Goal: Task Accomplishment & Management: Manage account settings

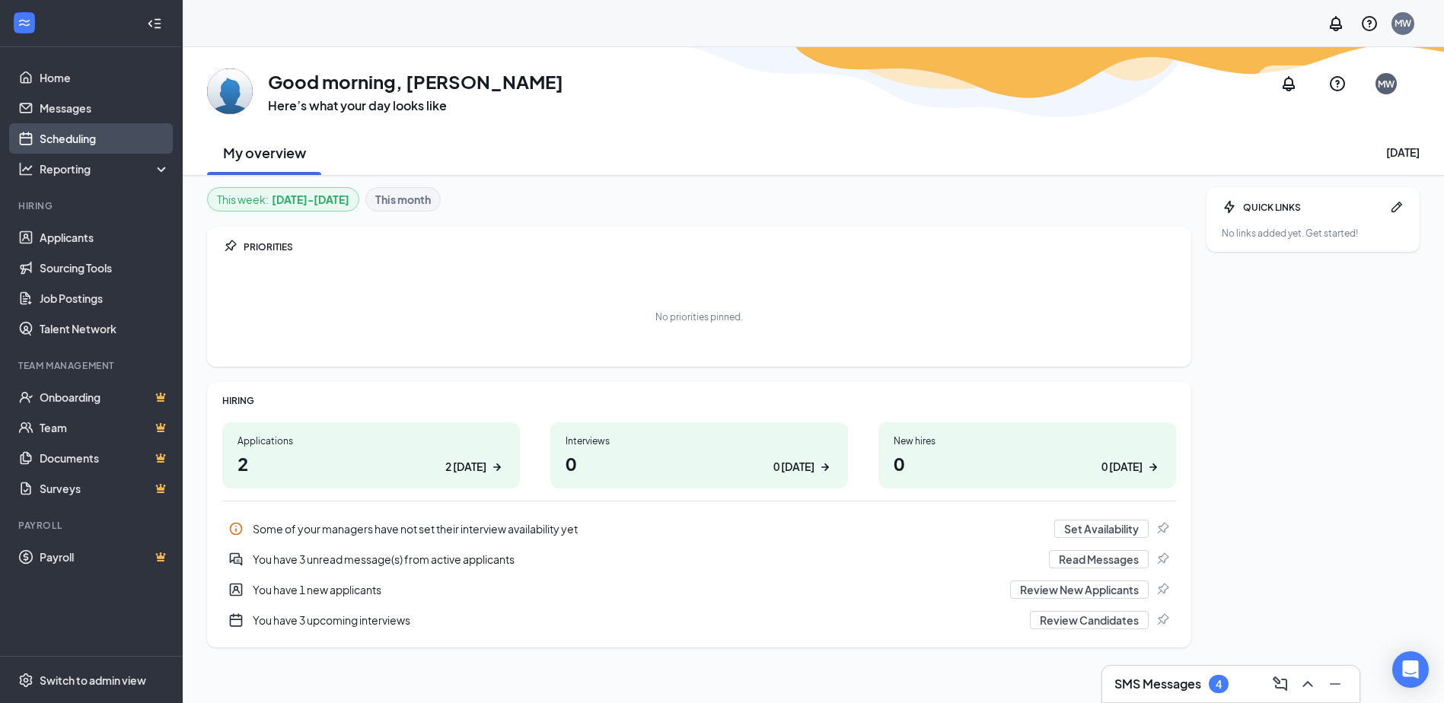
click at [76, 141] on link "Scheduling" at bounding box center [105, 138] width 130 height 30
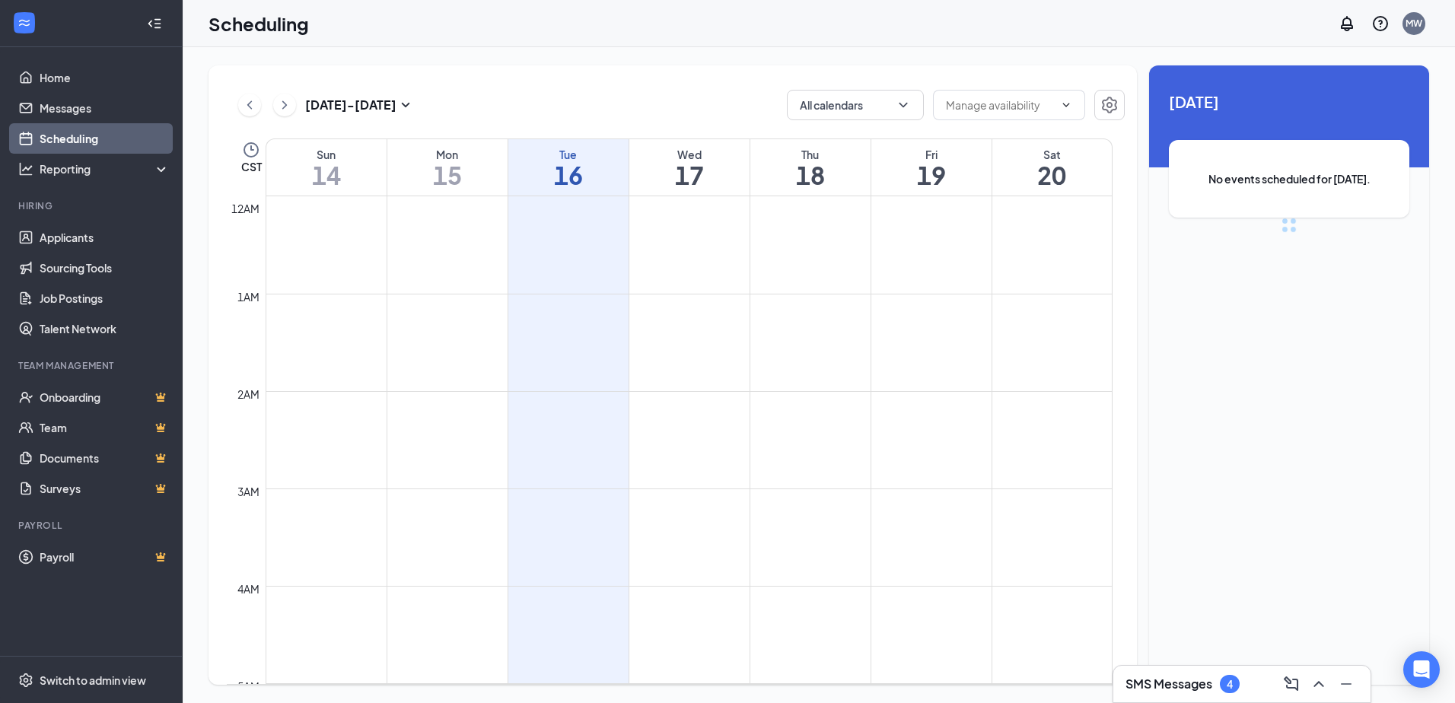
scroll to position [748, 0]
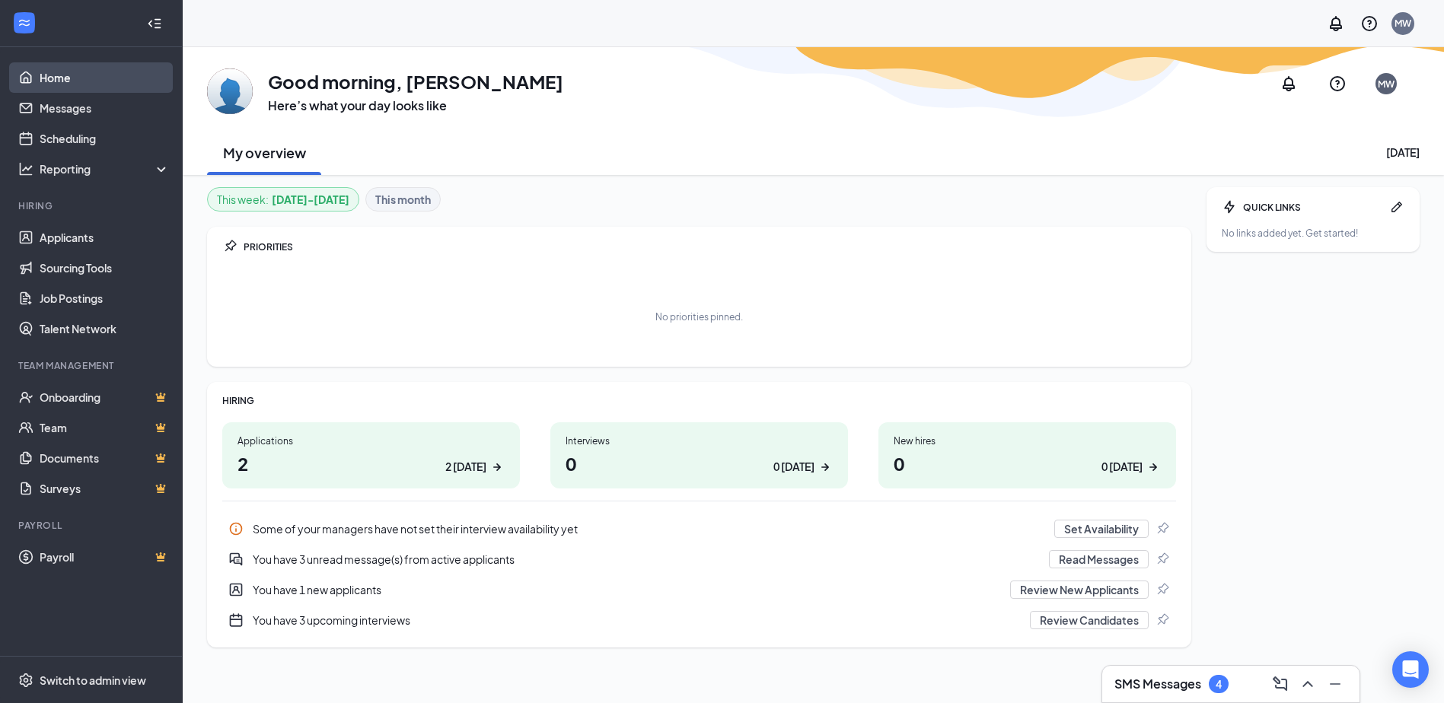
click at [93, 68] on link "Home" at bounding box center [105, 77] width 130 height 30
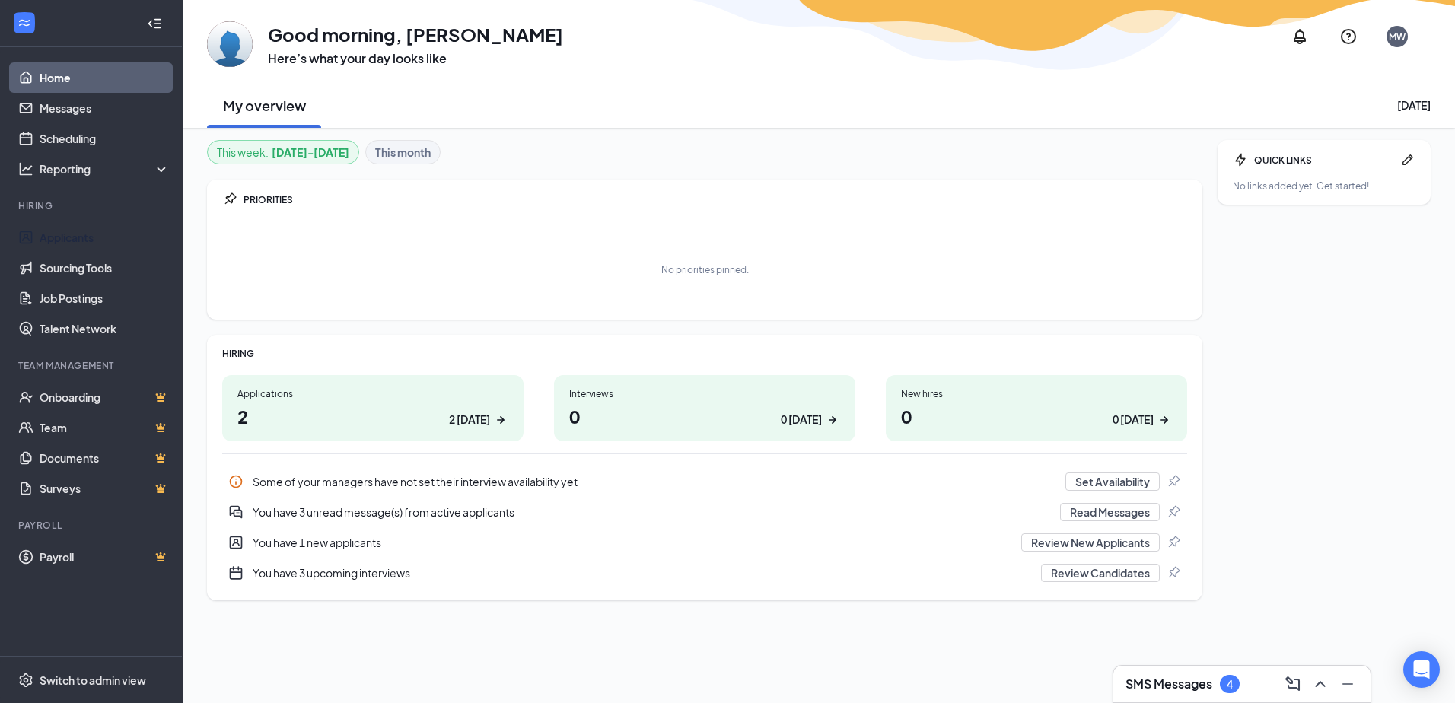
click at [92, 221] on li "Hiring Applicants Sourcing Tools Job Postings Talent Network" at bounding box center [91, 271] width 182 height 145
click at [92, 230] on link "Applicants" at bounding box center [105, 237] width 130 height 30
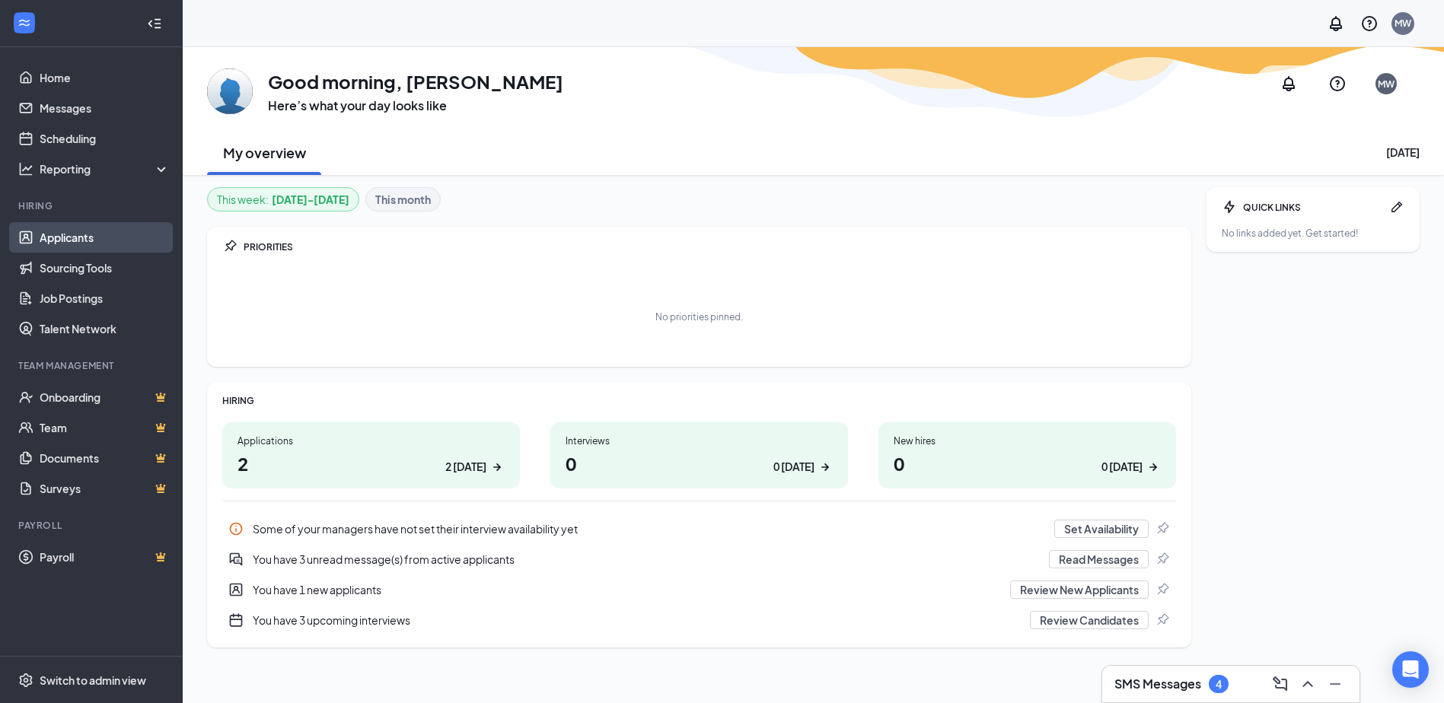
click at [116, 236] on link "Applicants" at bounding box center [105, 237] width 130 height 30
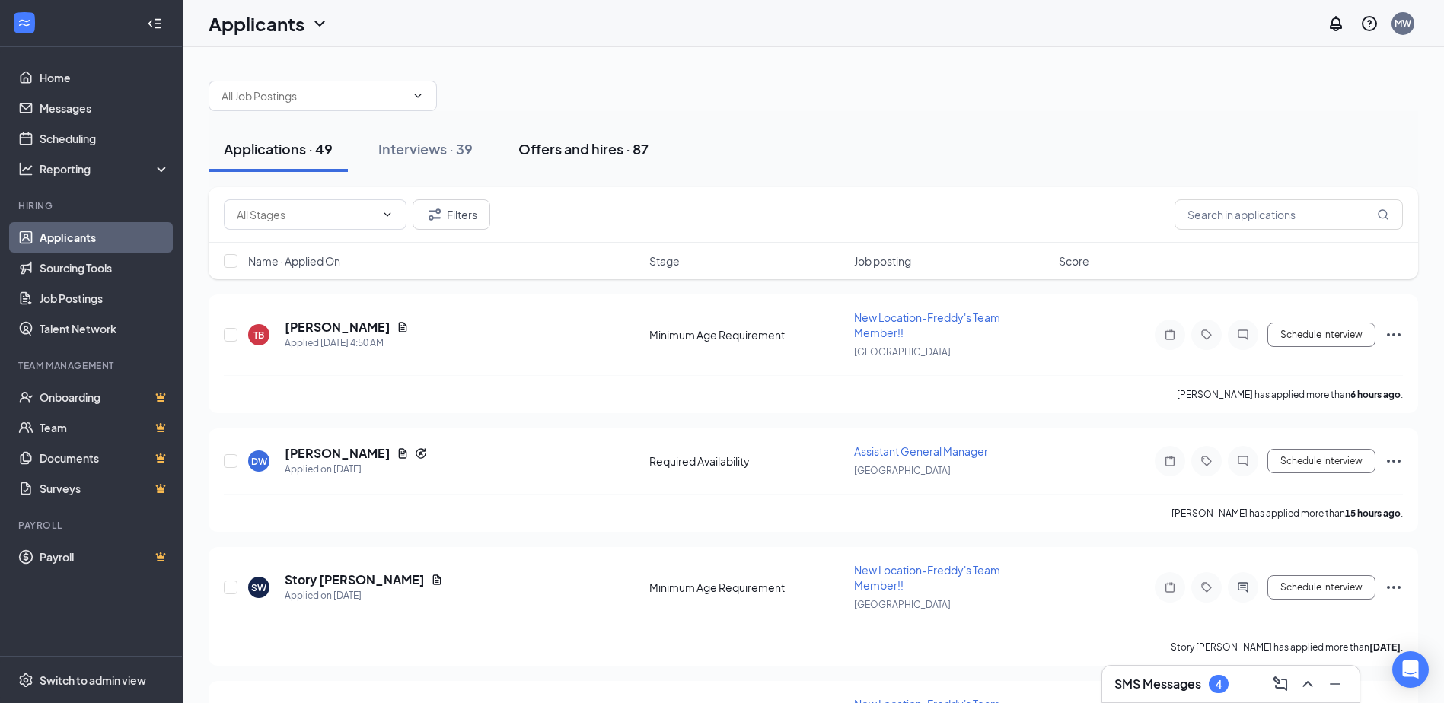
click at [577, 163] on button "Offers and hires · 87" at bounding box center [583, 149] width 161 height 46
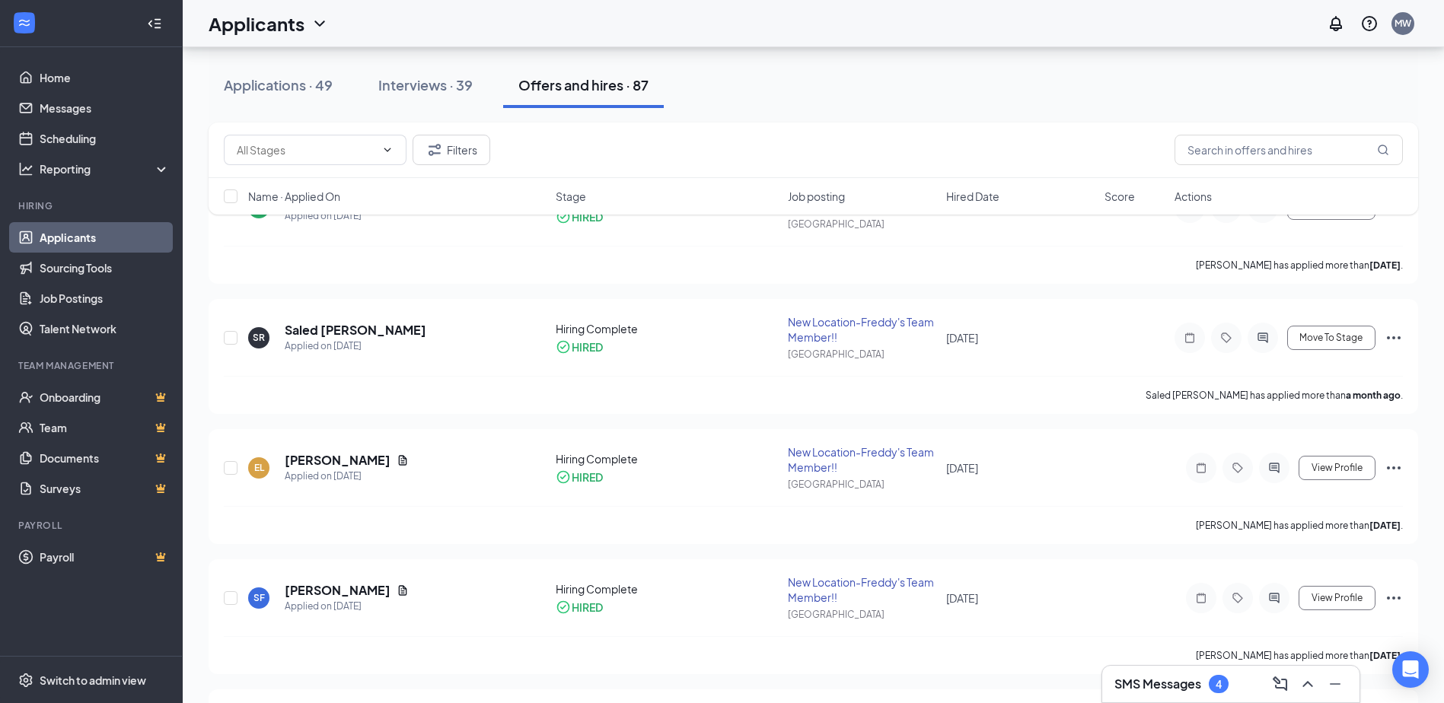
scroll to position [152, 0]
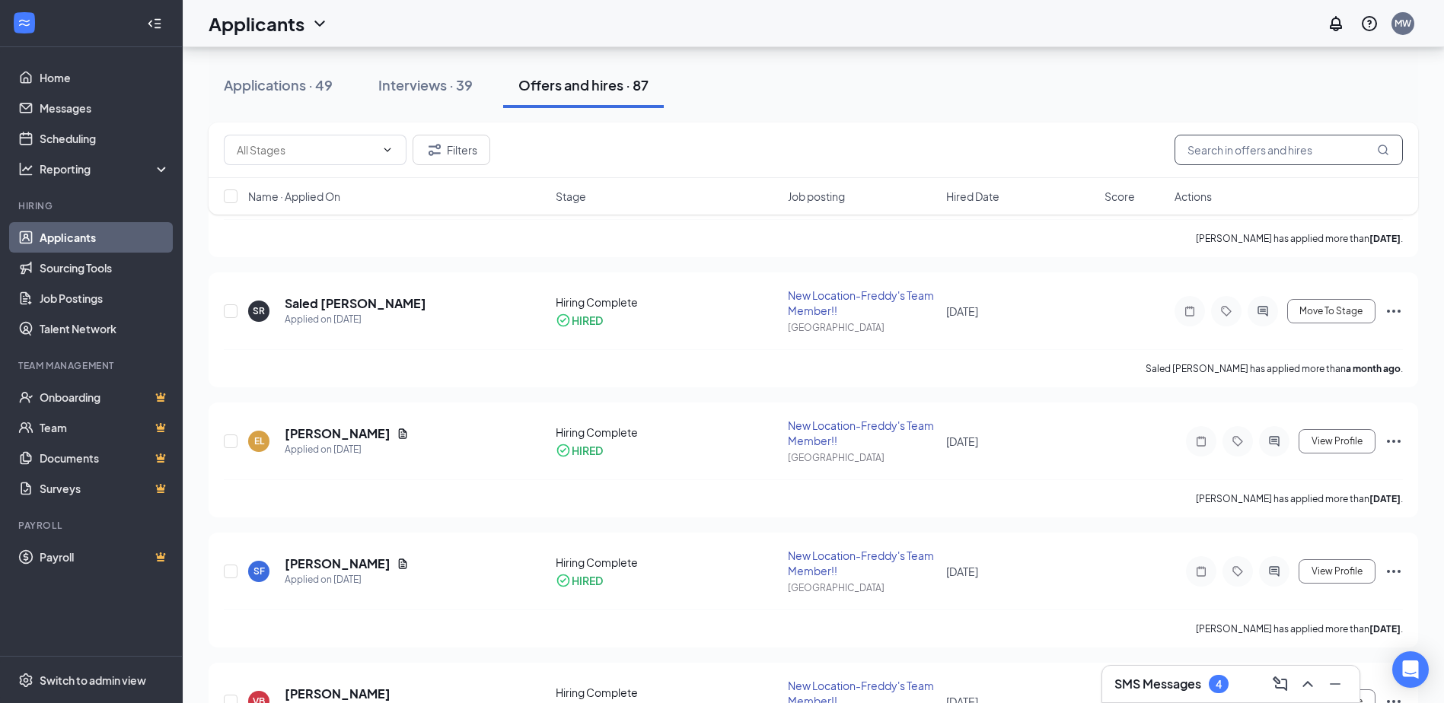
click at [1214, 160] on input "text" at bounding box center [1288, 150] width 228 height 30
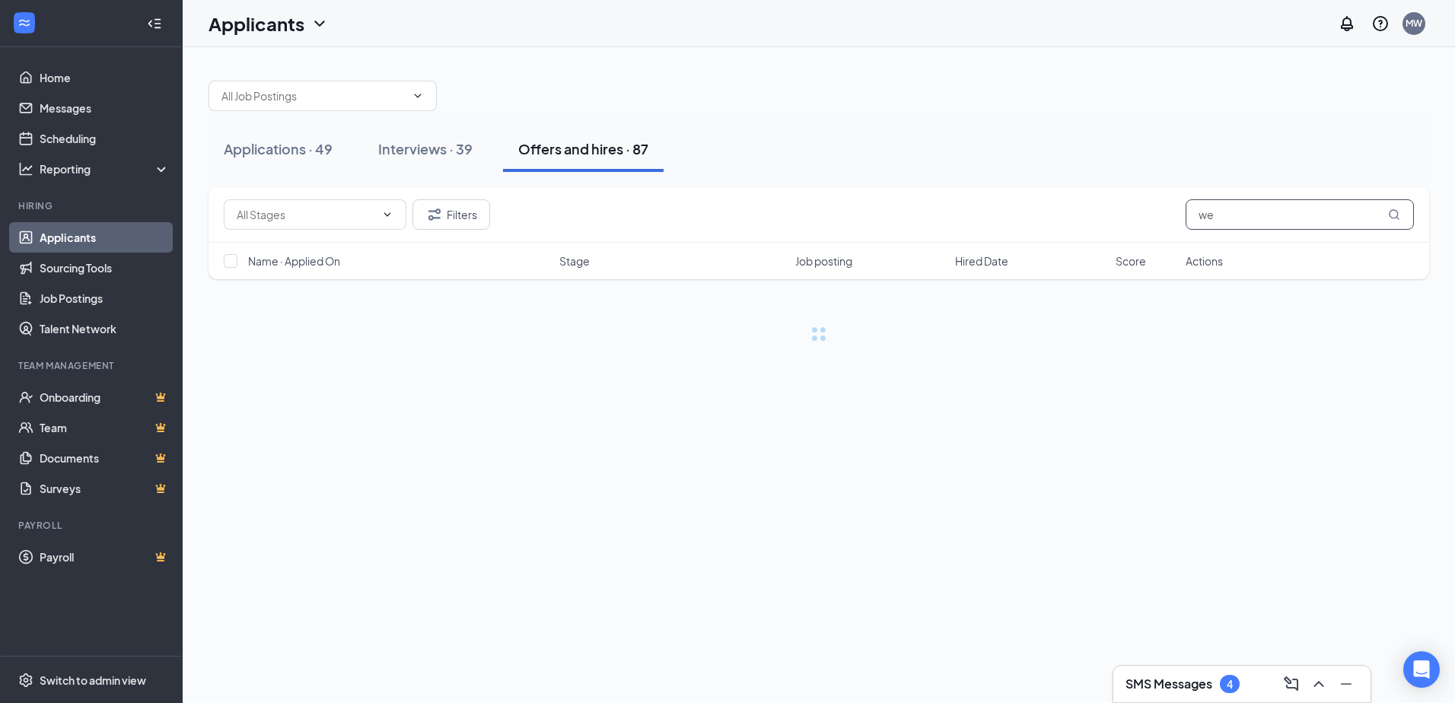
type input "w"
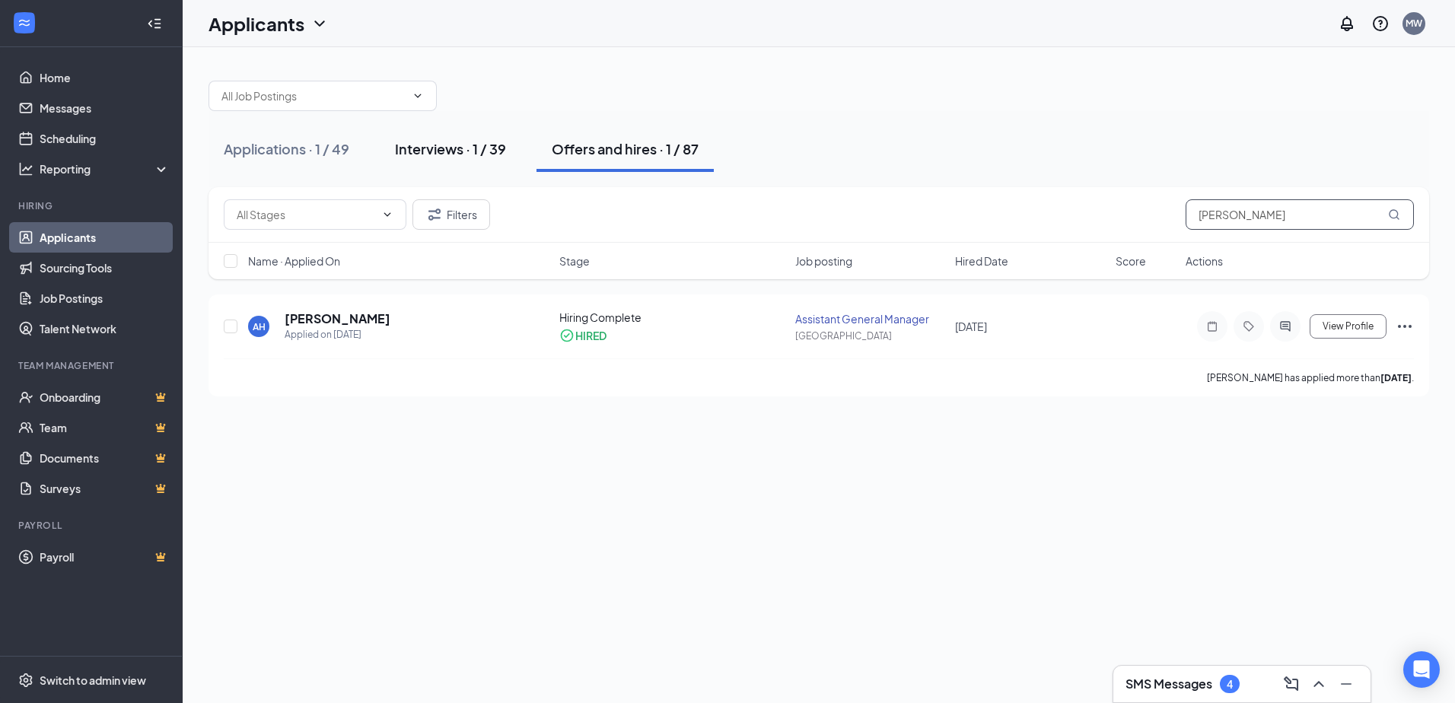
type input "bert"
click at [464, 139] on div "Interviews · 1 / 39" at bounding box center [450, 148] width 111 height 19
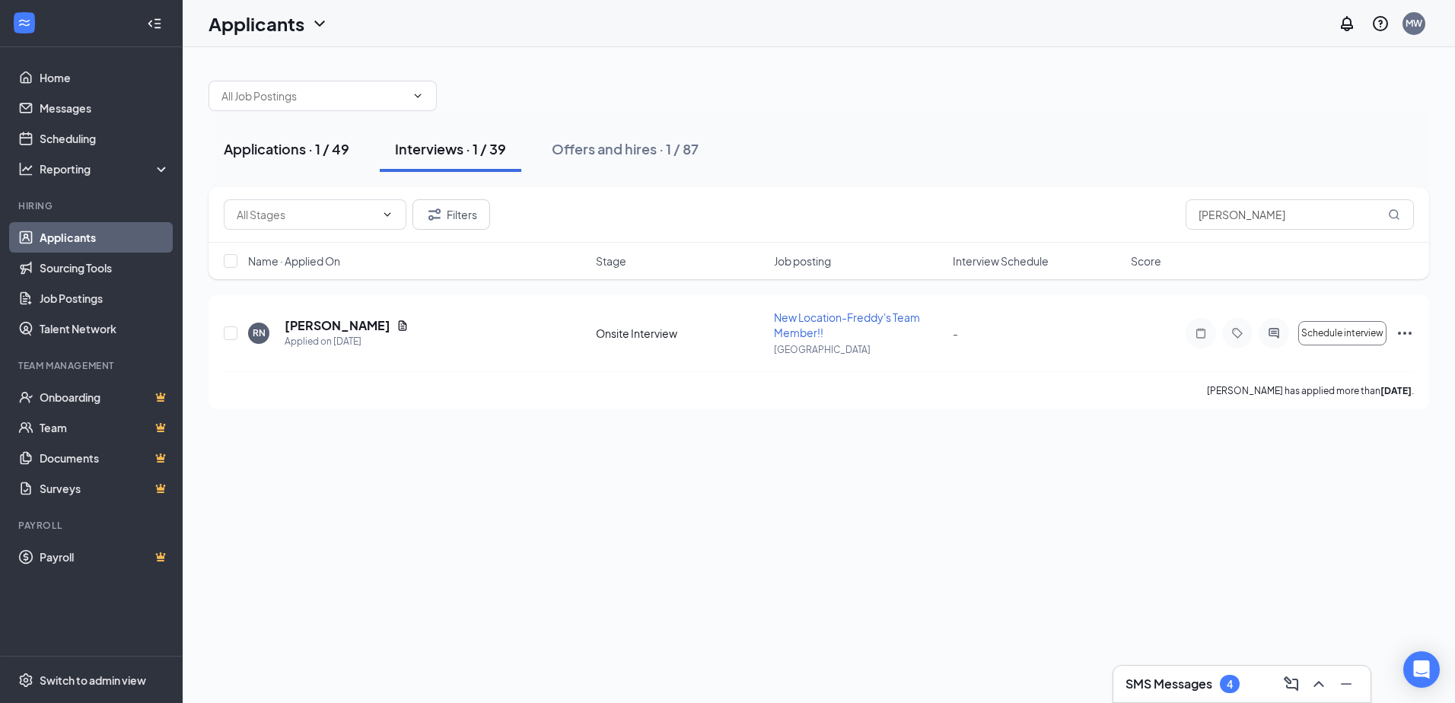
click at [260, 156] on div "Applications · 1 / 49" at bounding box center [287, 148] width 126 height 19
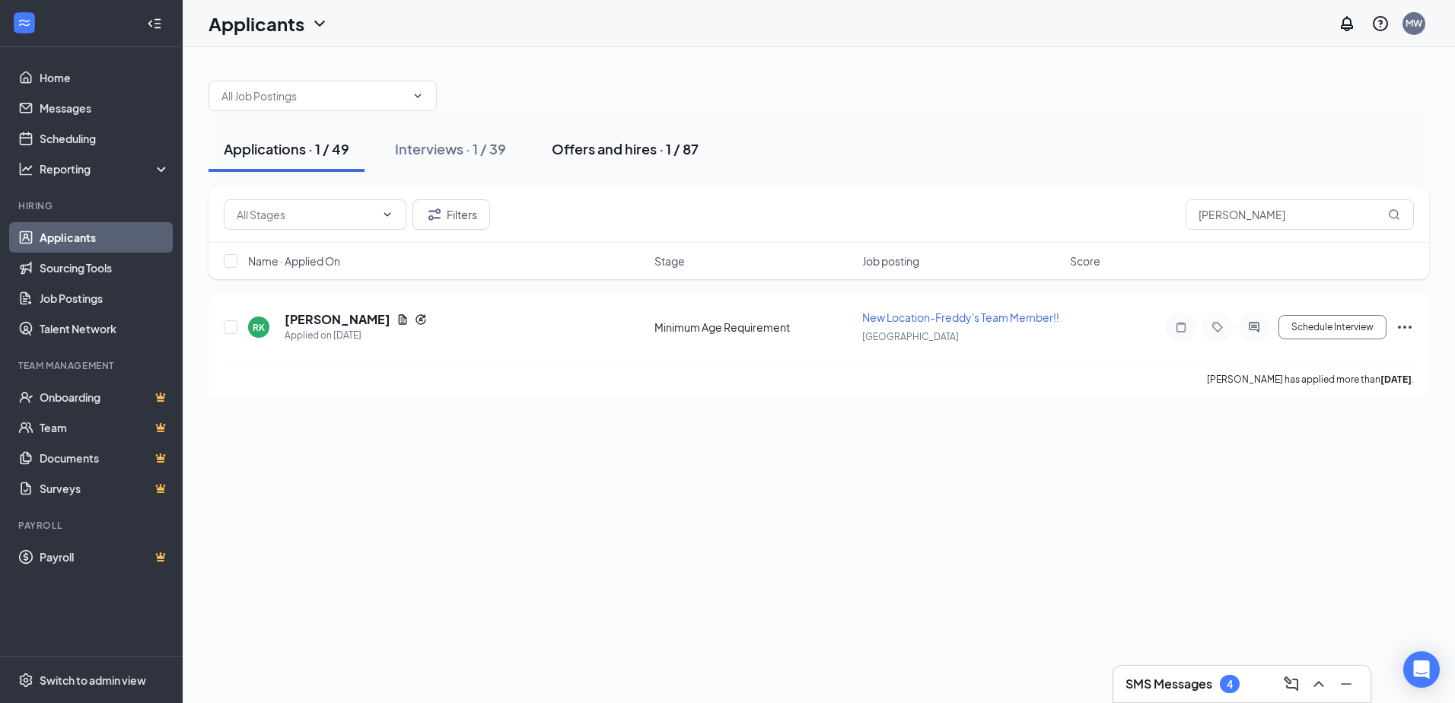
click at [597, 154] on div "Offers and hires · 1 / 87" at bounding box center [625, 148] width 147 height 19
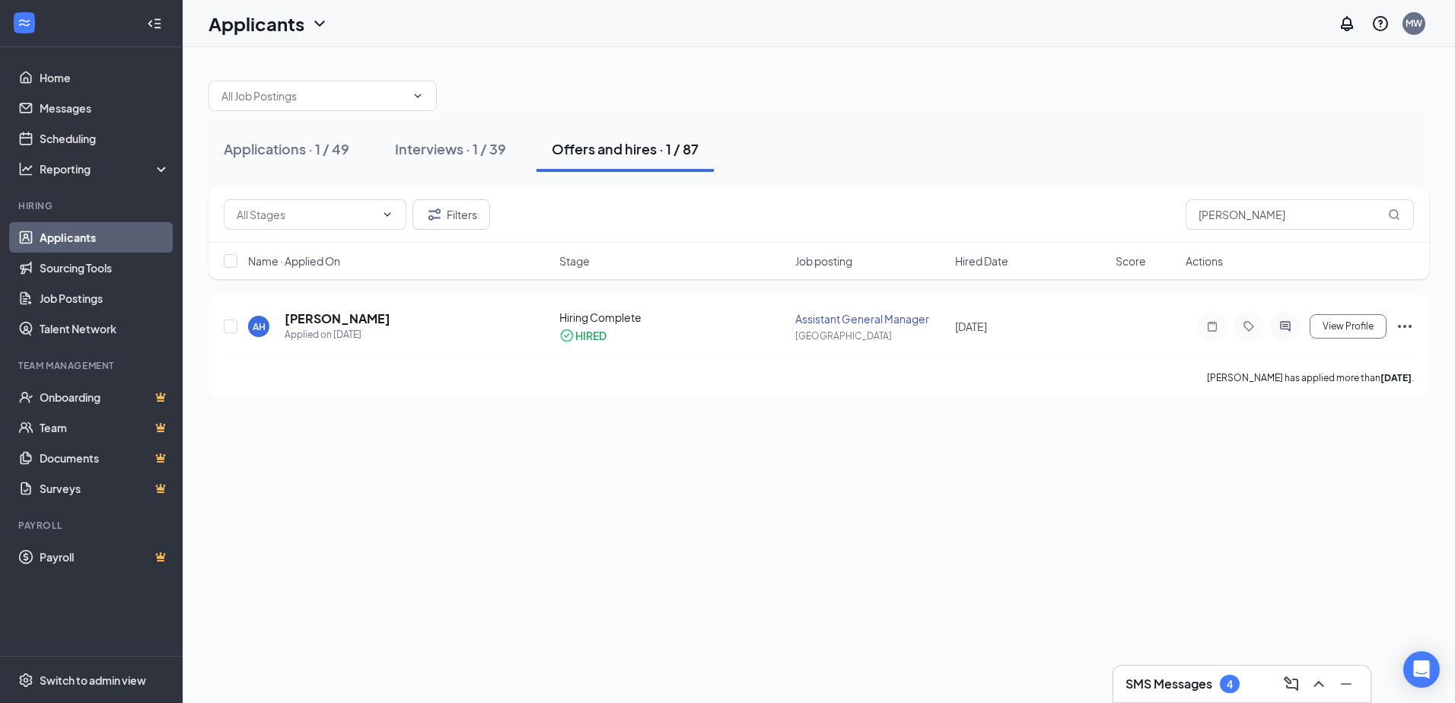
click at [645, 161] on button "Offers and hires · 1 / 87" at bounding box center [625, 149] width 177 height 46
drag, startPoint x: 1261, startPoint y: 209, endPoint x: 365, endPoint y: 275, distance: 898.9
click at [365, 275] on div "Filters bert Name · Applied On Stage Job posting Hired Date Score Actions" at bounding box center [819, 233] width 1221 height 92
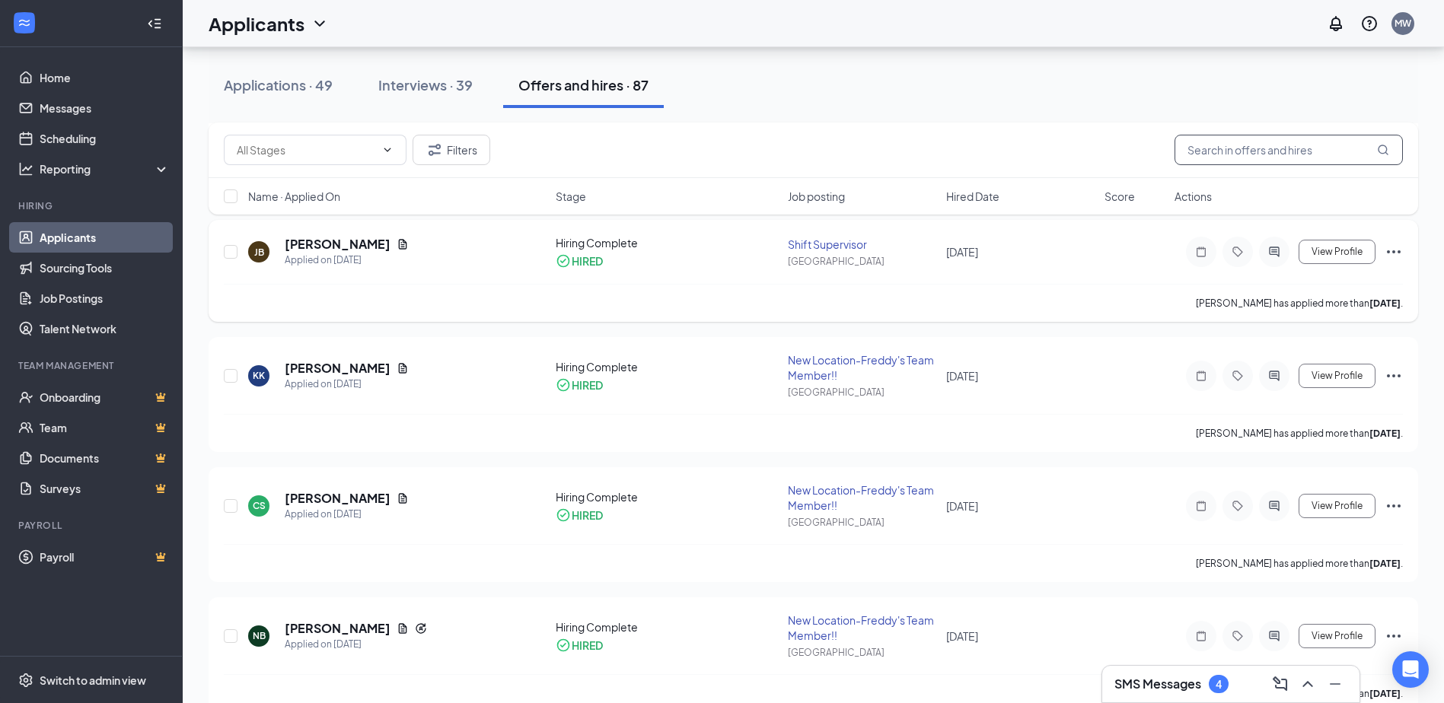
scroll to position [3577, 0]
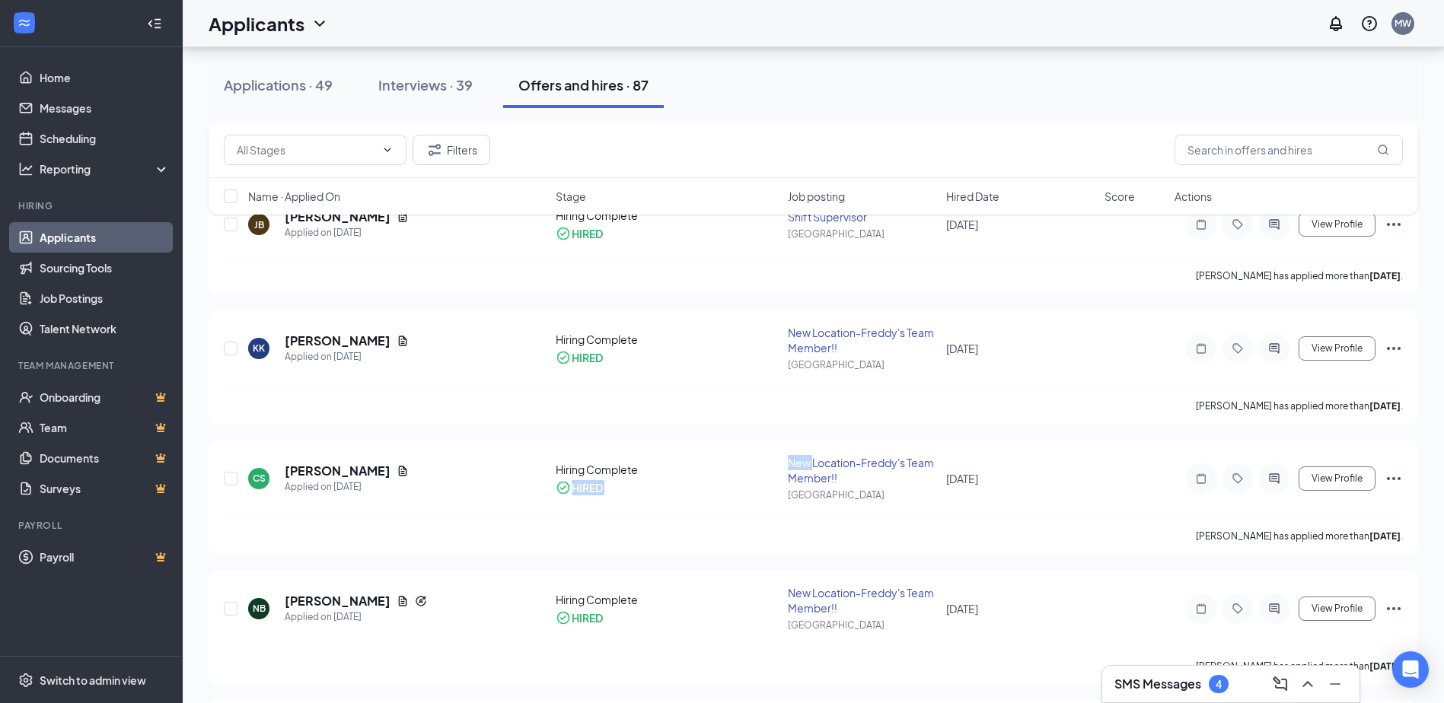
click at [838, 434] on div "NH Nicholas Hetrick Applied on Sep 9 Hiring Complete HIRED New Location-Freddy'…" at bounding box center [813, 536] width 1209 height 7637
click at [679, 423] on div "Kenton Knapp has applied more than 4 months ago ." at bounding box center [813, 406] width 1179 height 38
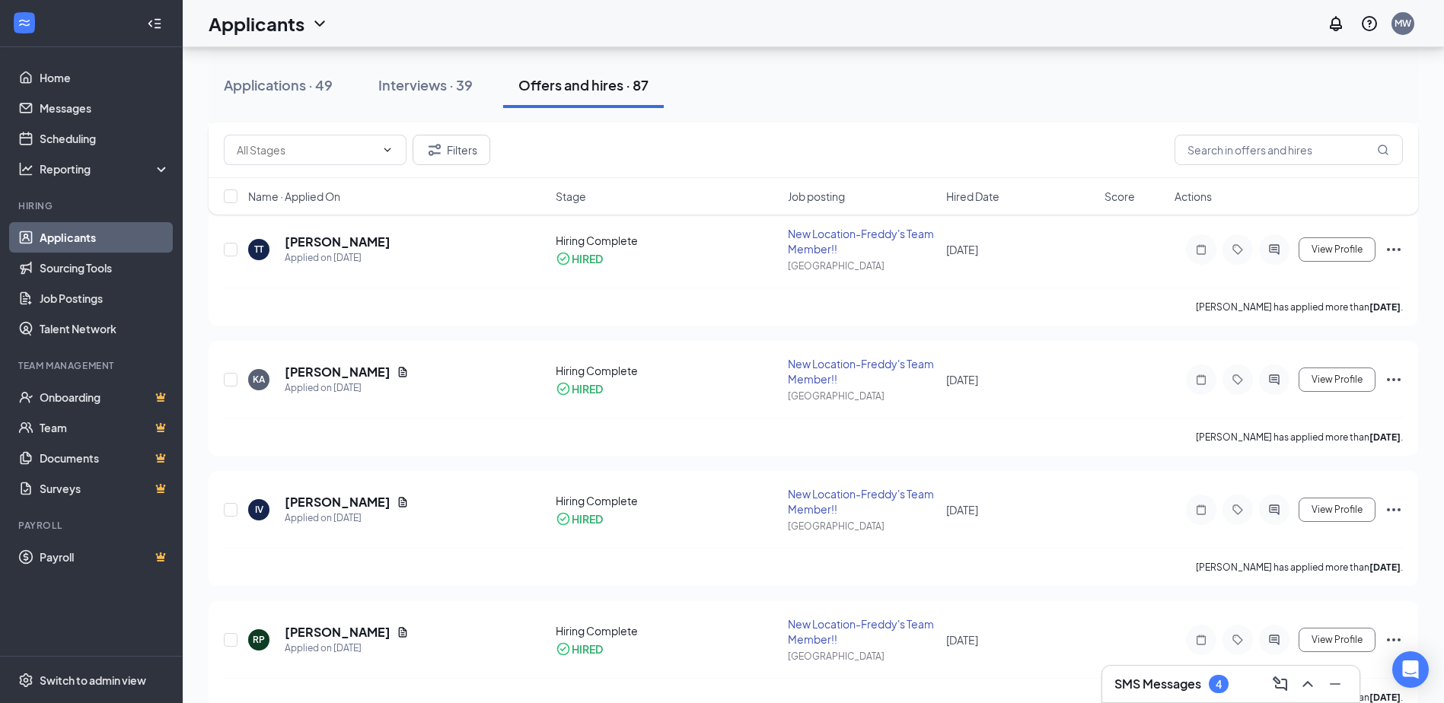
scroll to position [8728, 0]
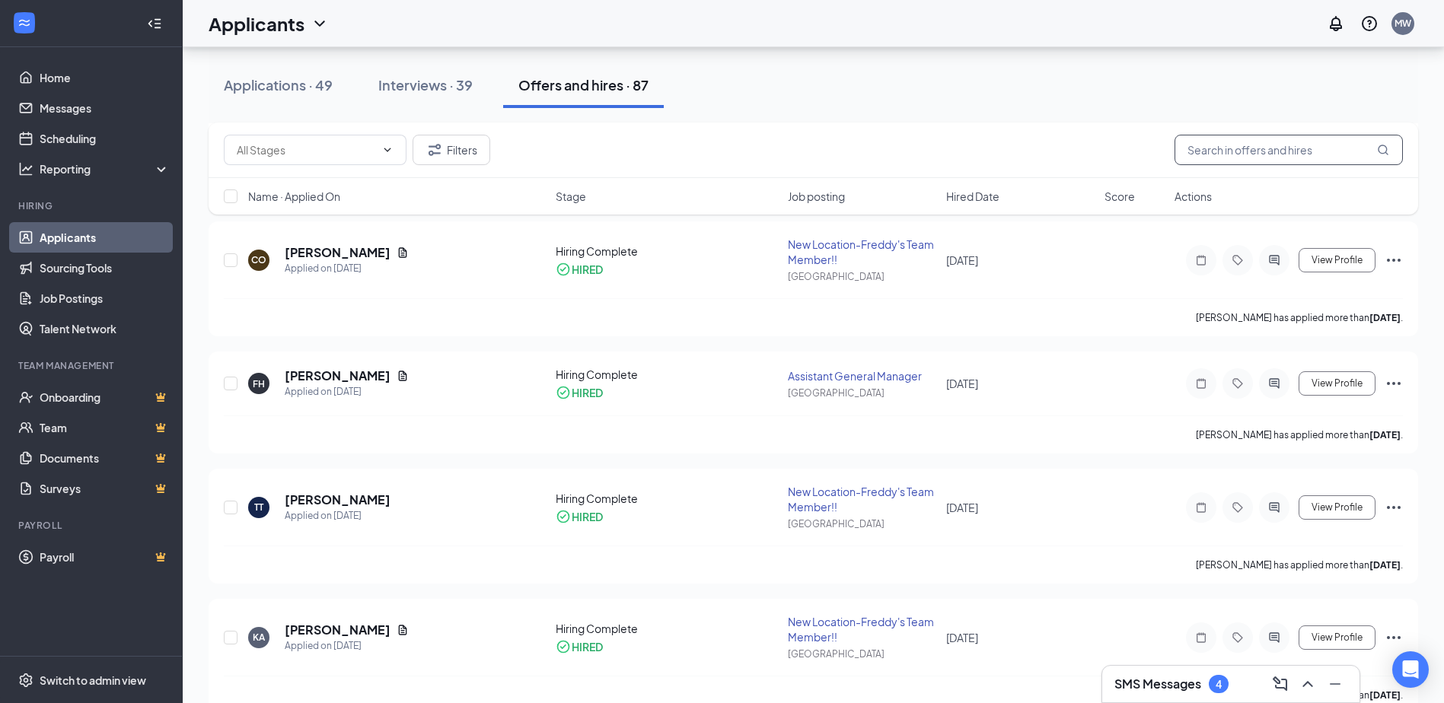
click at [1292, 145] on input "text" at bounding box center [1288, 150] width 228 height 30
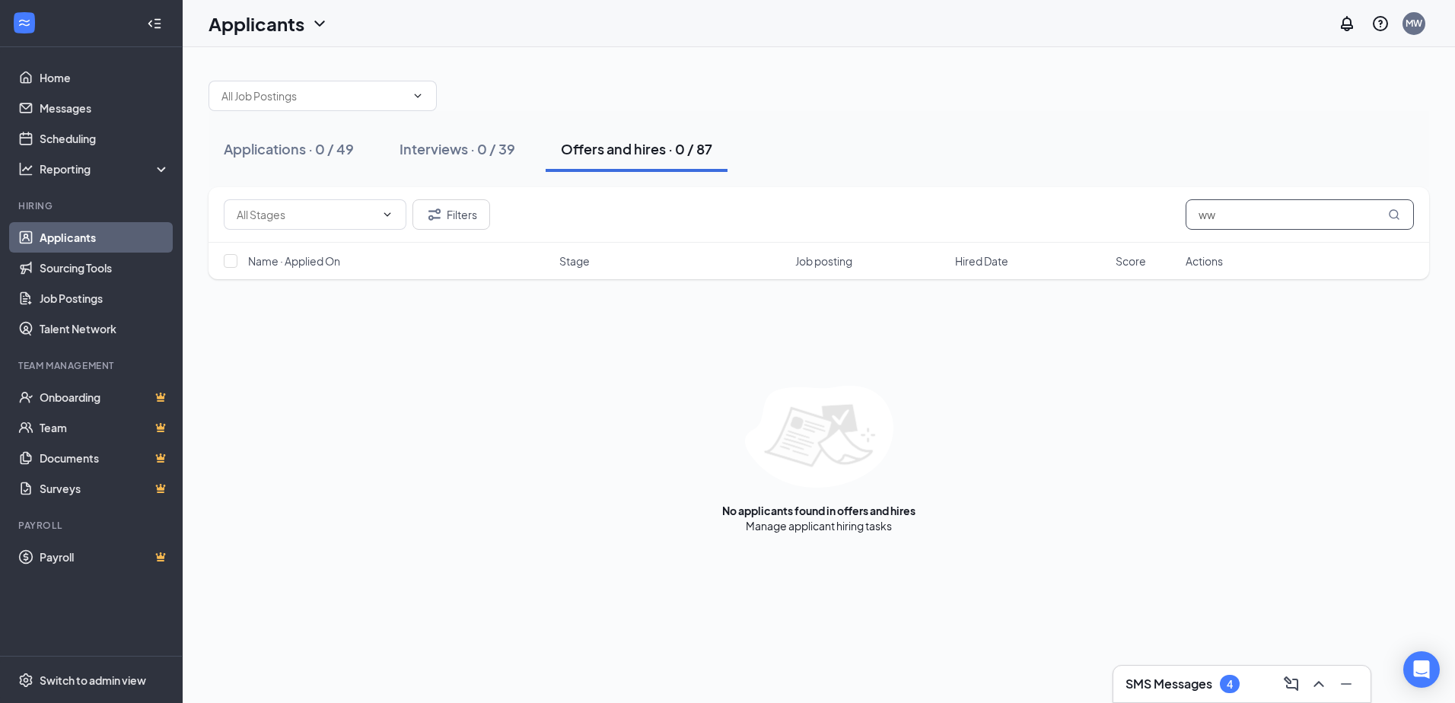
type input "w"
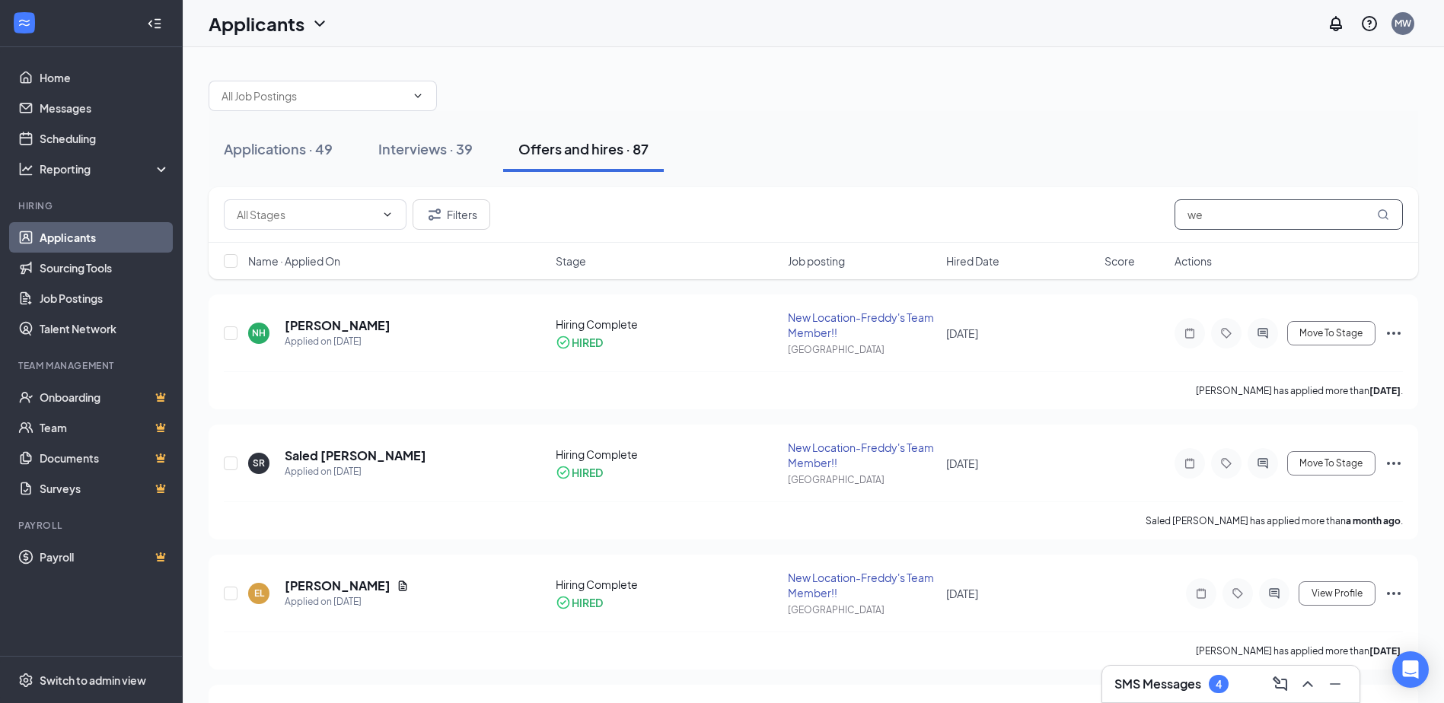
type input "wes"
